Goal: Find specific page/section: Find specific page/section

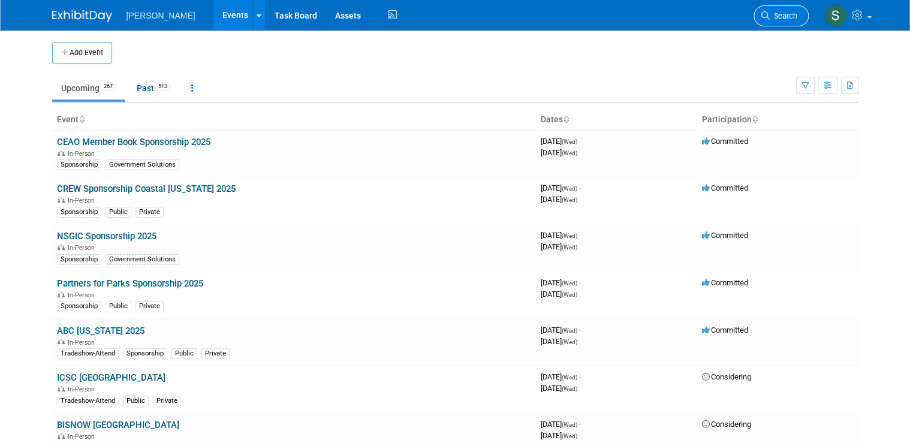
click at [793, 17] on span "Search" at bounding box center [784, 15] width 28 height 9
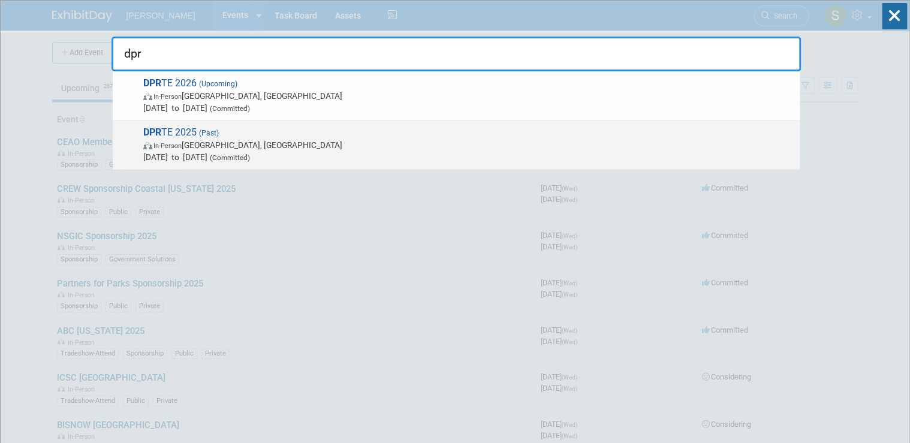
type input "dpr"
click at [314, 136] on span "DPR TE 2025 (Past) In-Person England, United Kingdom Mar 26, 2025 to Mar 27, 20…" at bounding box center [467, 145] width 654 height 37
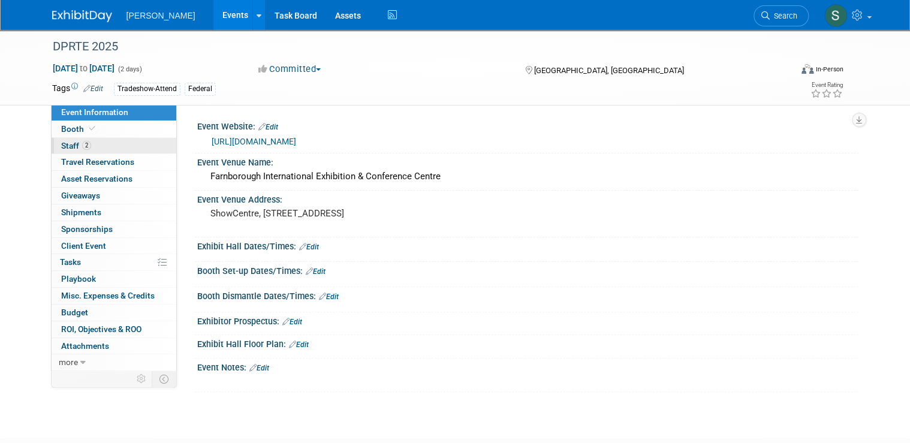
click at [112, 147] on link "2 Staff 2" at bounding box center [114, 146] width 125 height 16
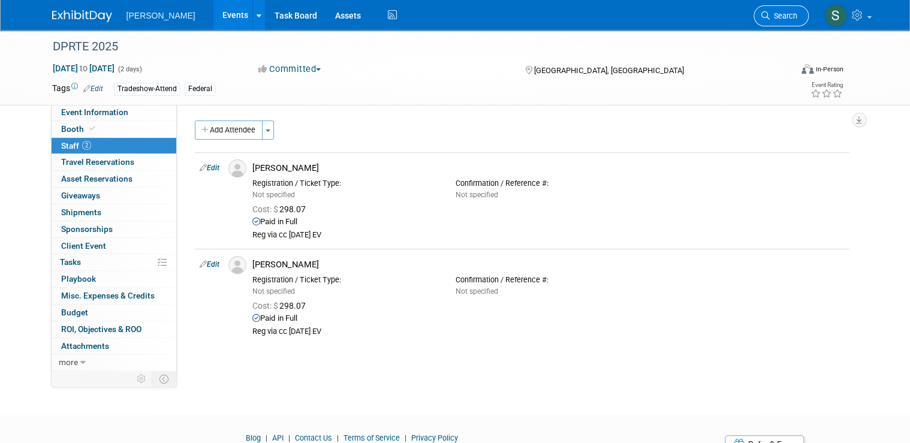
click at [781, 19] on span "Search" at bounding box center [784, 15] width 28 height 9
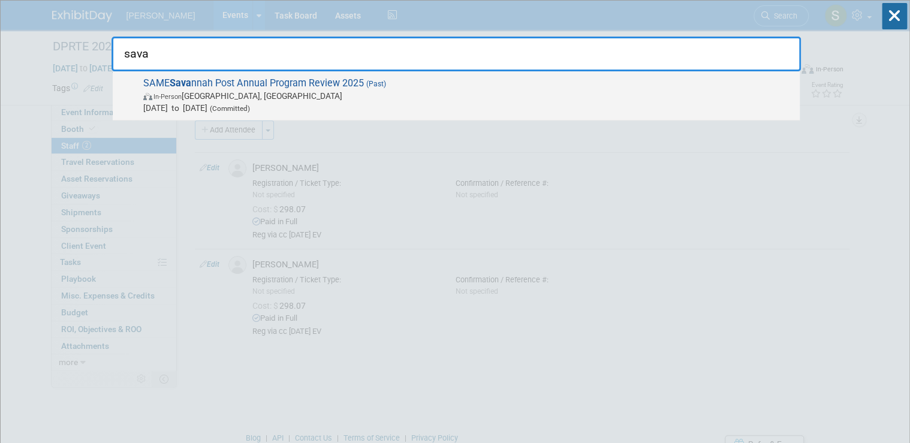
type input "sava"
click at [237, 107] on span "[DATE] to [DATE] (Committed)" at bounding box center [468, 108] width 651 height 12
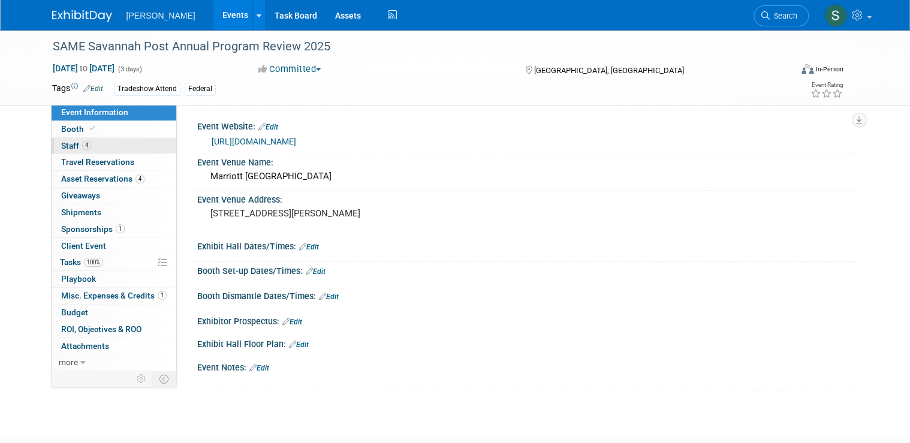
click at [100, 143] on link "4 Staff 4" at bounding box center [114, 146] width 125 height 16
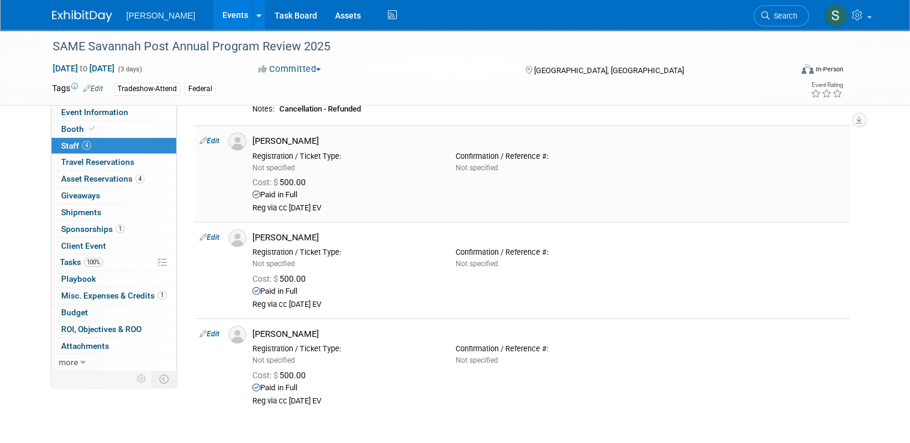
scroll to position [144, 0]
click at [791, 19] on span "Search" at bounding box center [784, 15] width 28 height 9
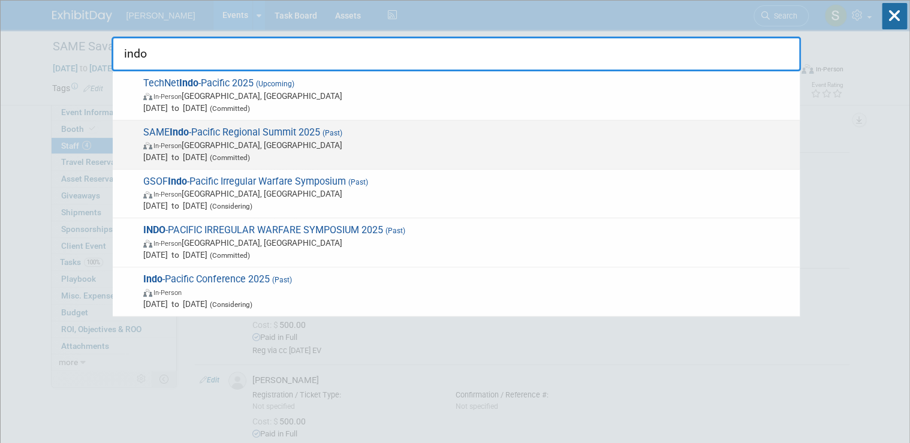
type input "indo"
click at [518, 149] on span "In-Person Honolulu, HI" at bounding box center [468, 145] width 651 height 12
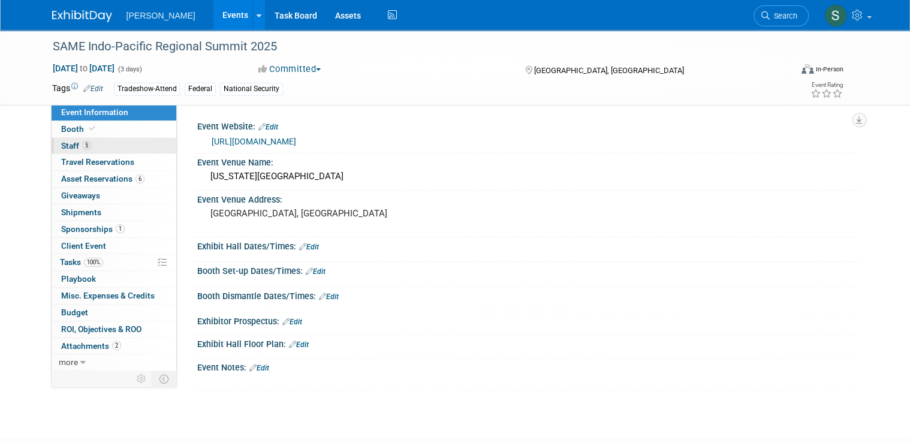
click at [115, 149] on link "5 Staff 5" at bounding box center [114, 146] width 125 height 16
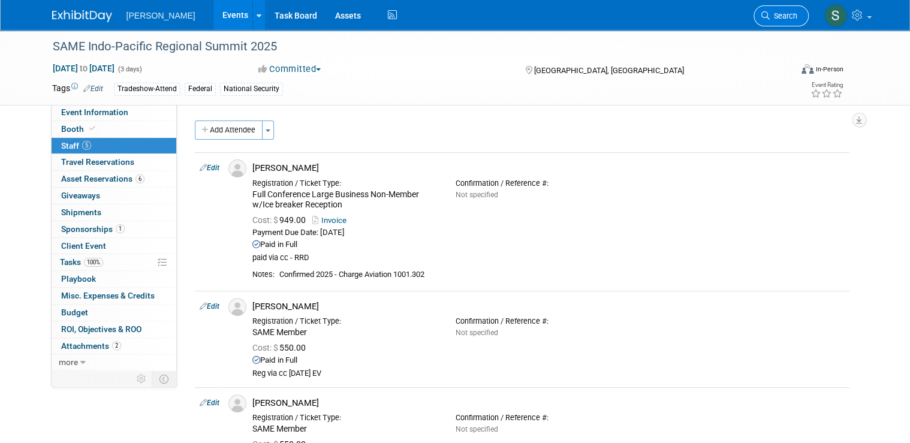
click at [786, 13] on span "Search" at bounding box center [784, 15] width 28 height 9
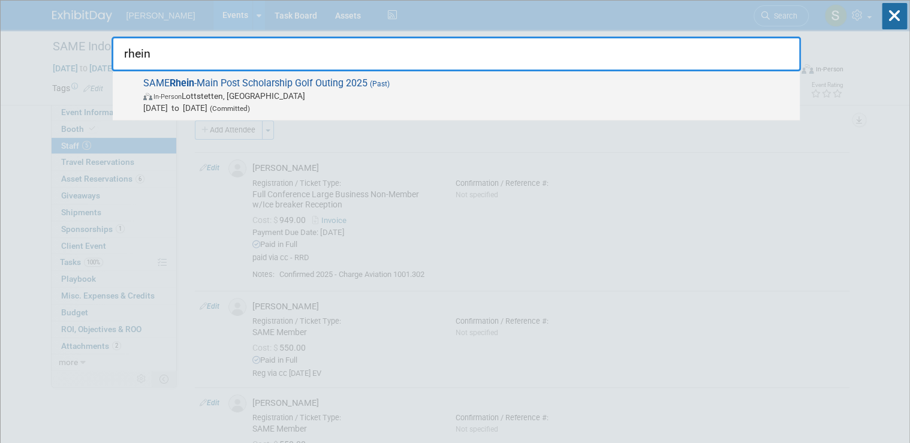
type input "rhein"
click at [326, 83] on span "SAME Rhein -Main Post Scholarship Golf Outing 2025 (Past) In-Person Lottstetten…" at bounding box center [467, 95] width 654 height 37
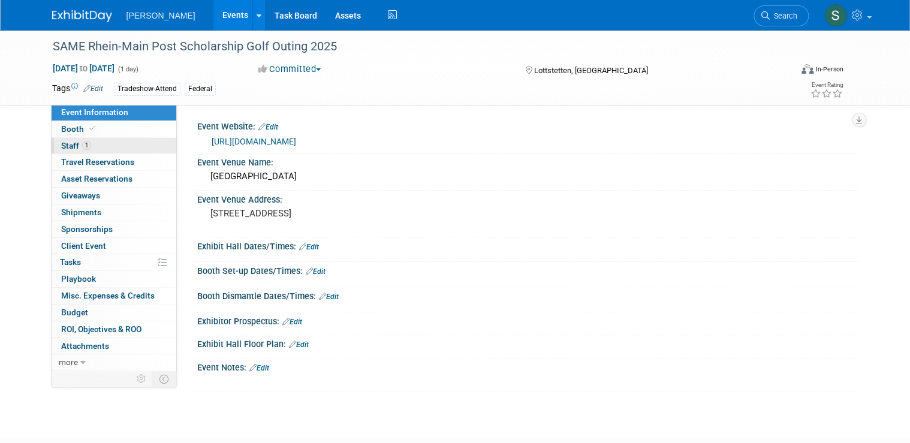
click at [105, 145] on link "1 Staff 1" at bounding box center [114, 146] width 125 height 16
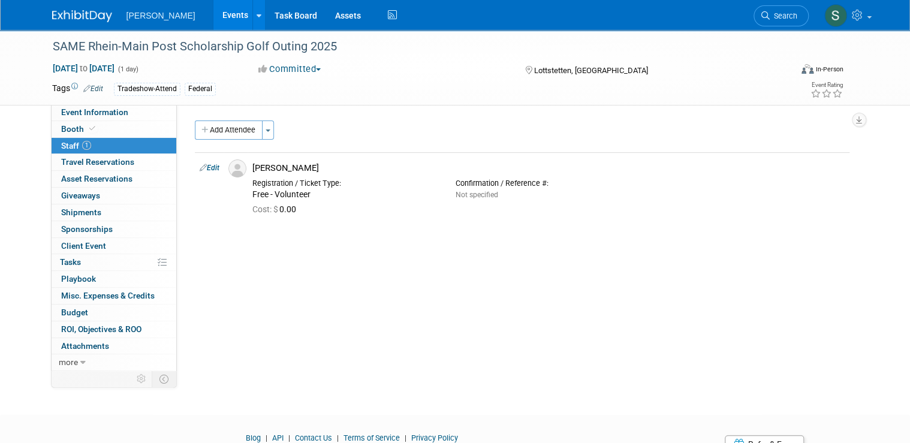
drag, startPoint x: 344, startPoint y: 46, endPoint x: 33, endPoint y: 55, distance: 310.8
click at [33, 55] on div "SAME Rhein-Main Post Scholarship Golf Outing 2025 [DATE] to [DATE] (1 day) [DAT…" at bounding box center [455, 68] width 910 height 76
copy div "SAME Rhein-Main Post Scholarship Golf Outing 2025"
